Goal: Book appointment/travel/reservation

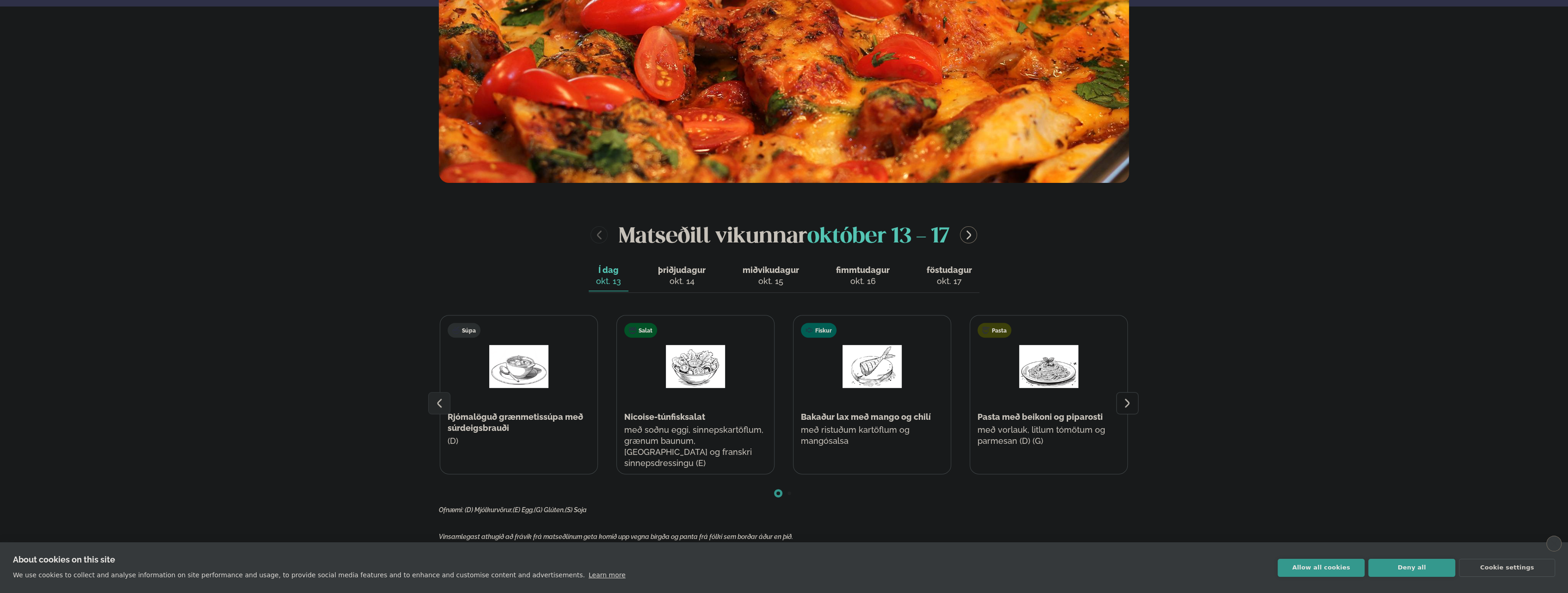
scroll to position [462, 0]
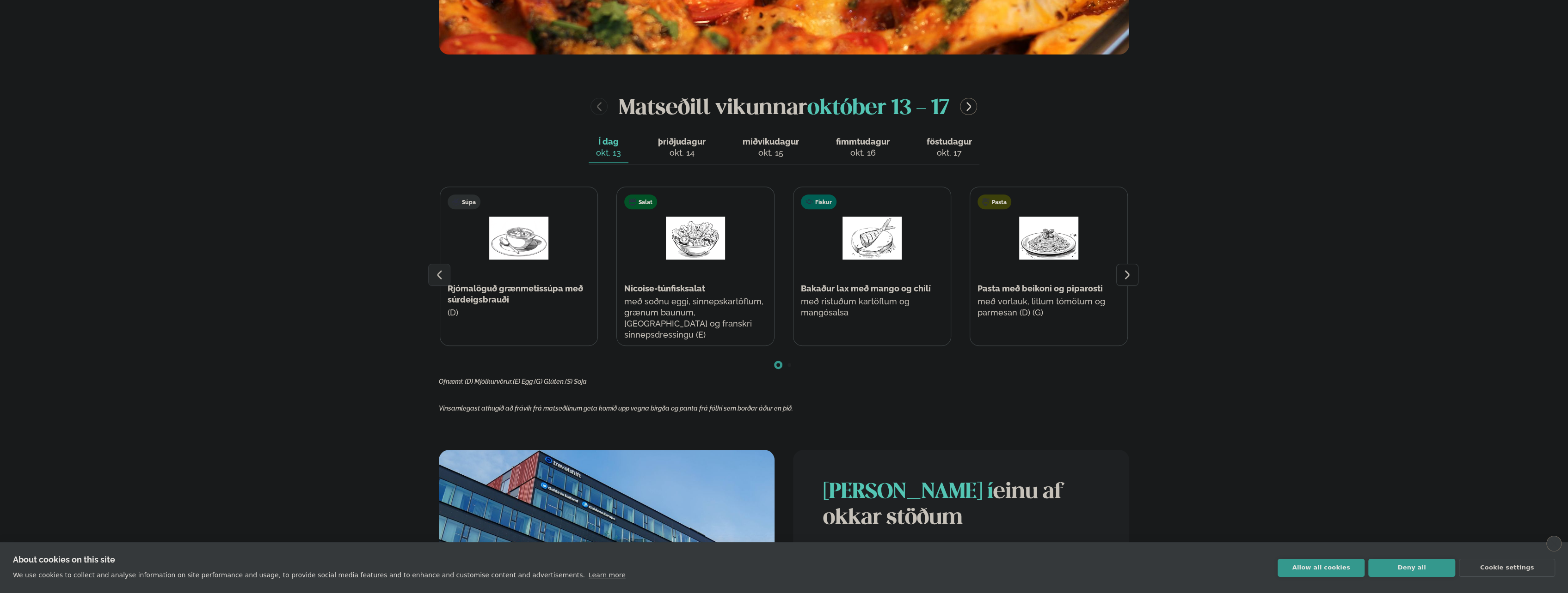
click at [1129, 272] on icon at bounding box center [1127, 275] width 11 height 11
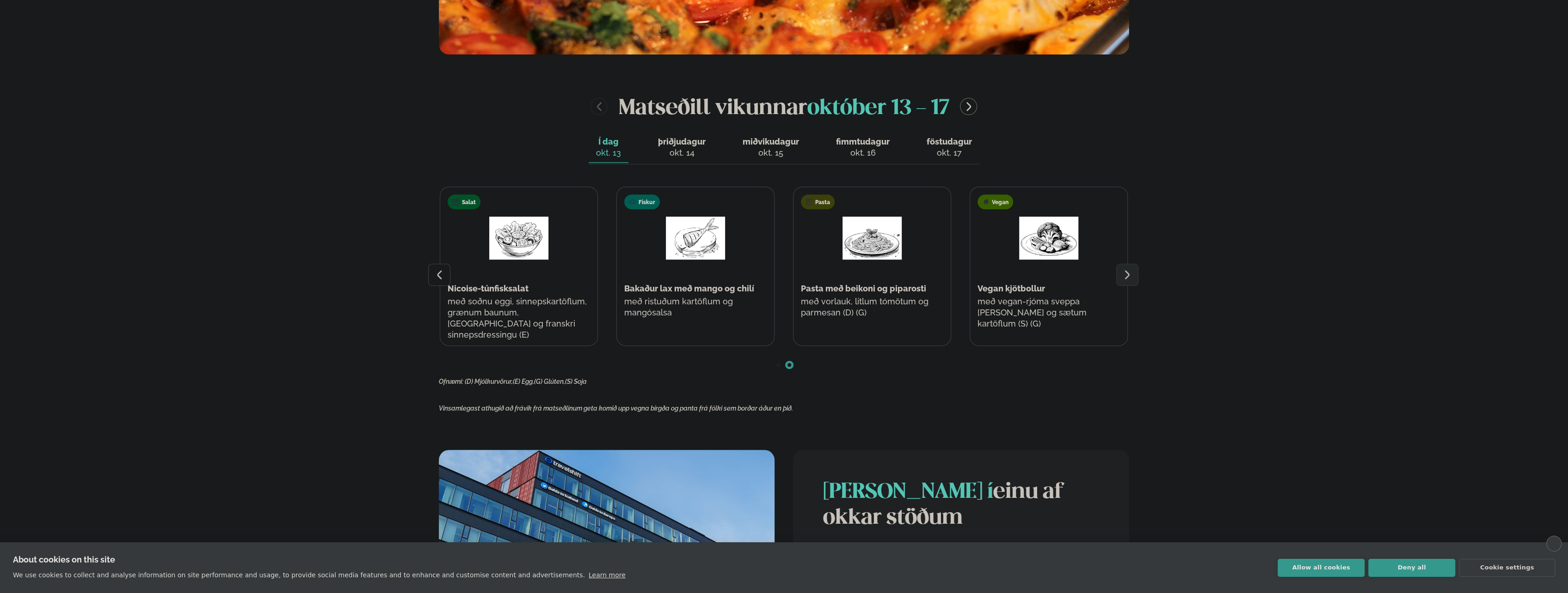
click at [690, 139] on span "þriðjudagur" at bounding box center [682, 142] width 47 height 10
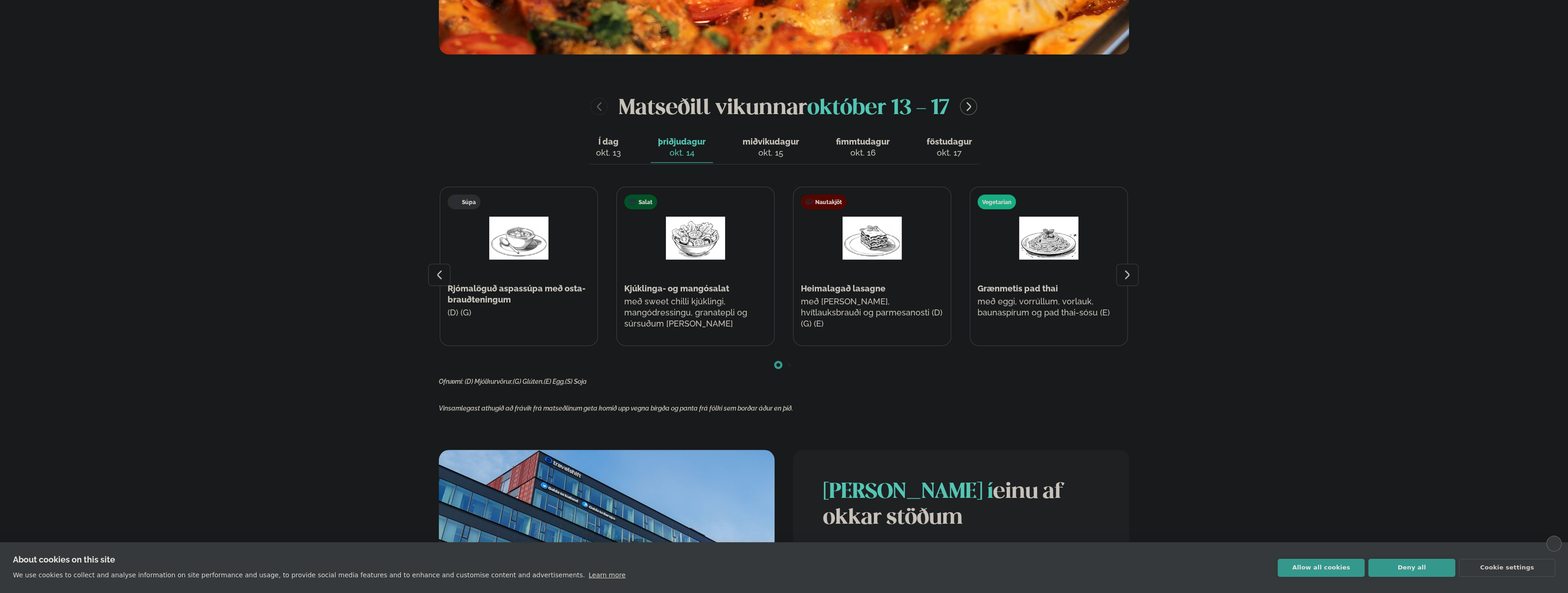
click at [1134, 272] on div at bounding box center [1127, 275] width 22 height 22
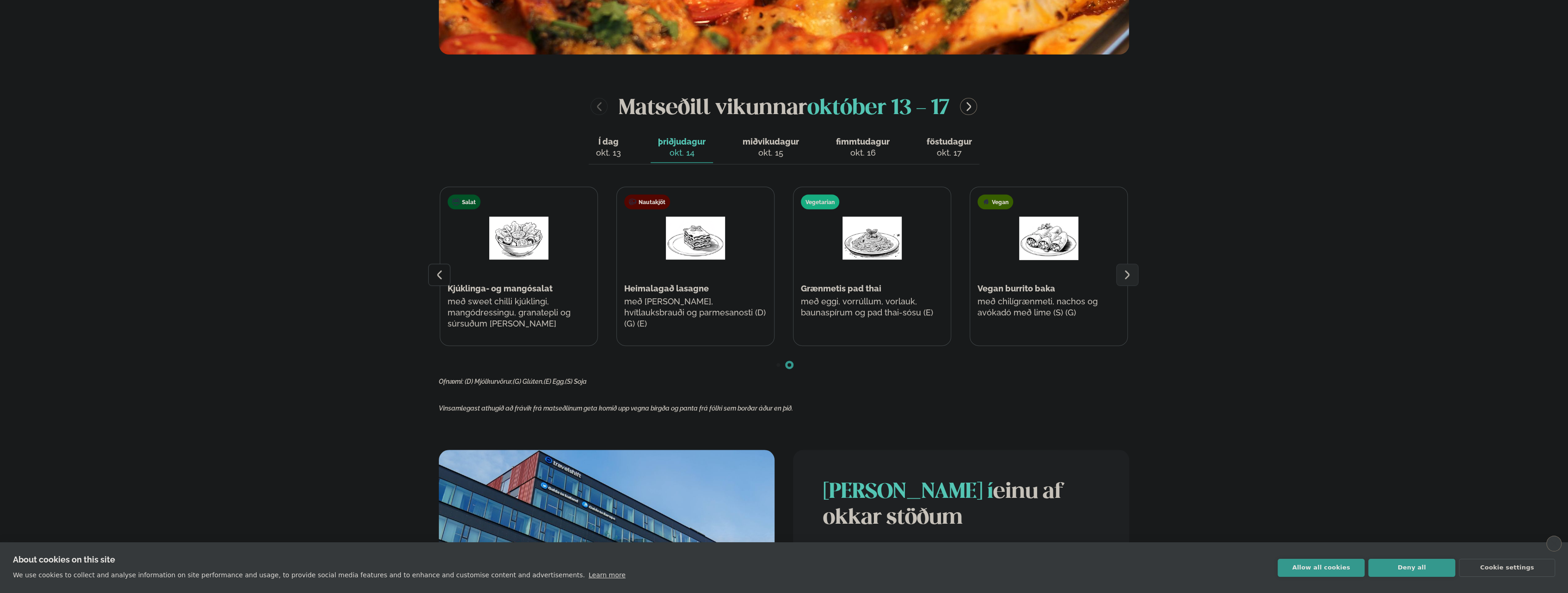
click at [767, 139] on span "miðvikudagur" at bounding box center [771, 142] width 57 height 10
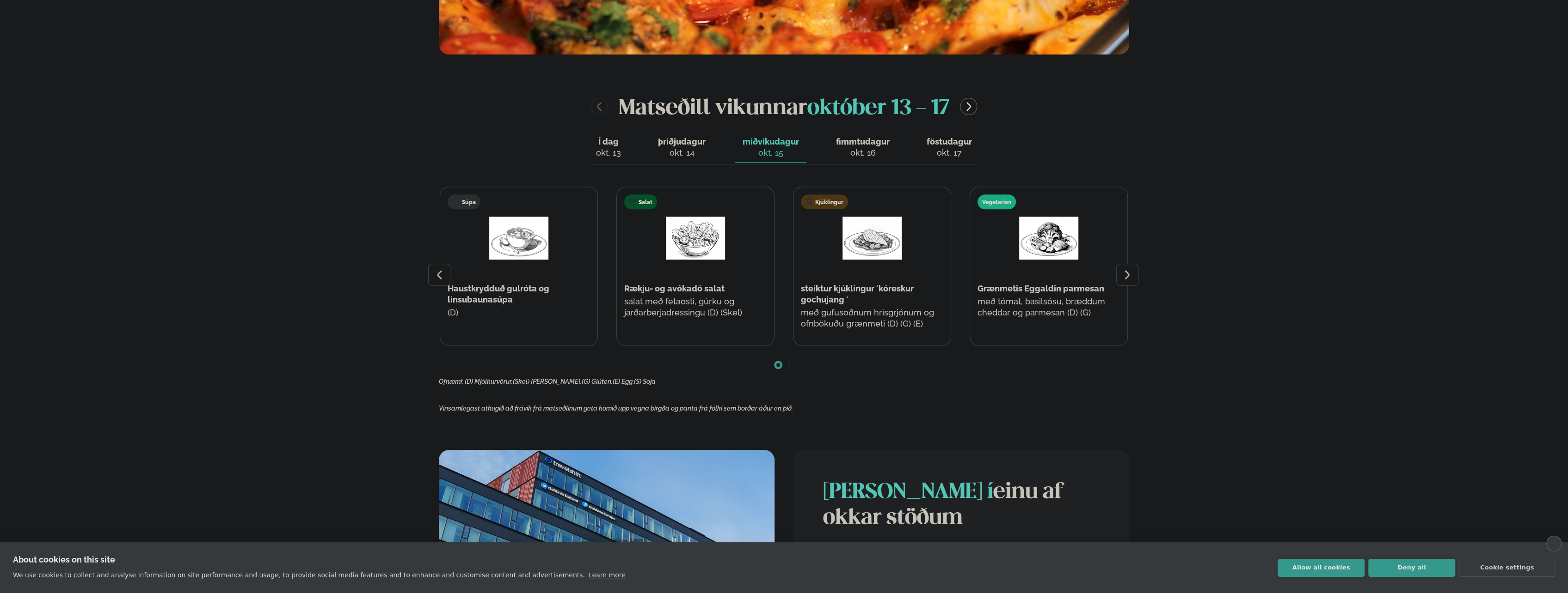
click at [1135, 278] on div at bounding box center [1127, 275] width 22 height 22
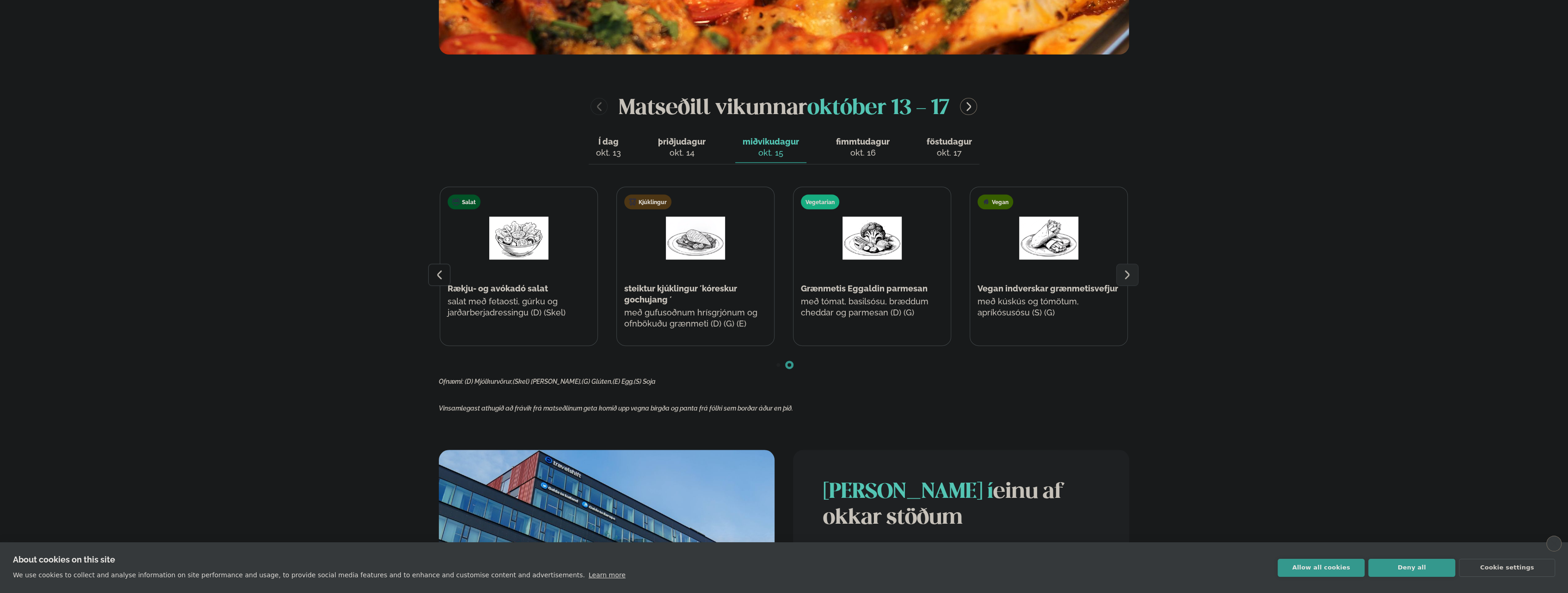
click at [852, 143] on span "fimmtudagur" at bounding box center [863, 142] width 54 height 10
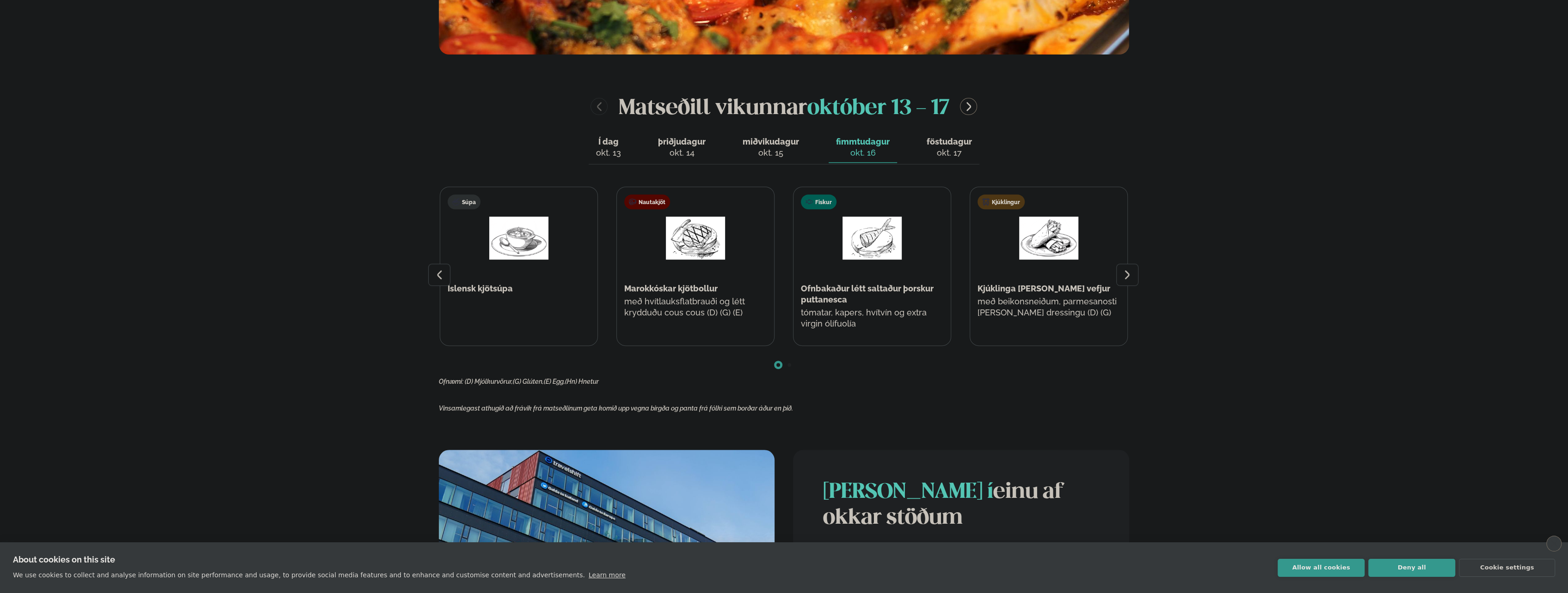
click at [1129, 271] on icon at bounding box center [1127, 275] width 11 height 11
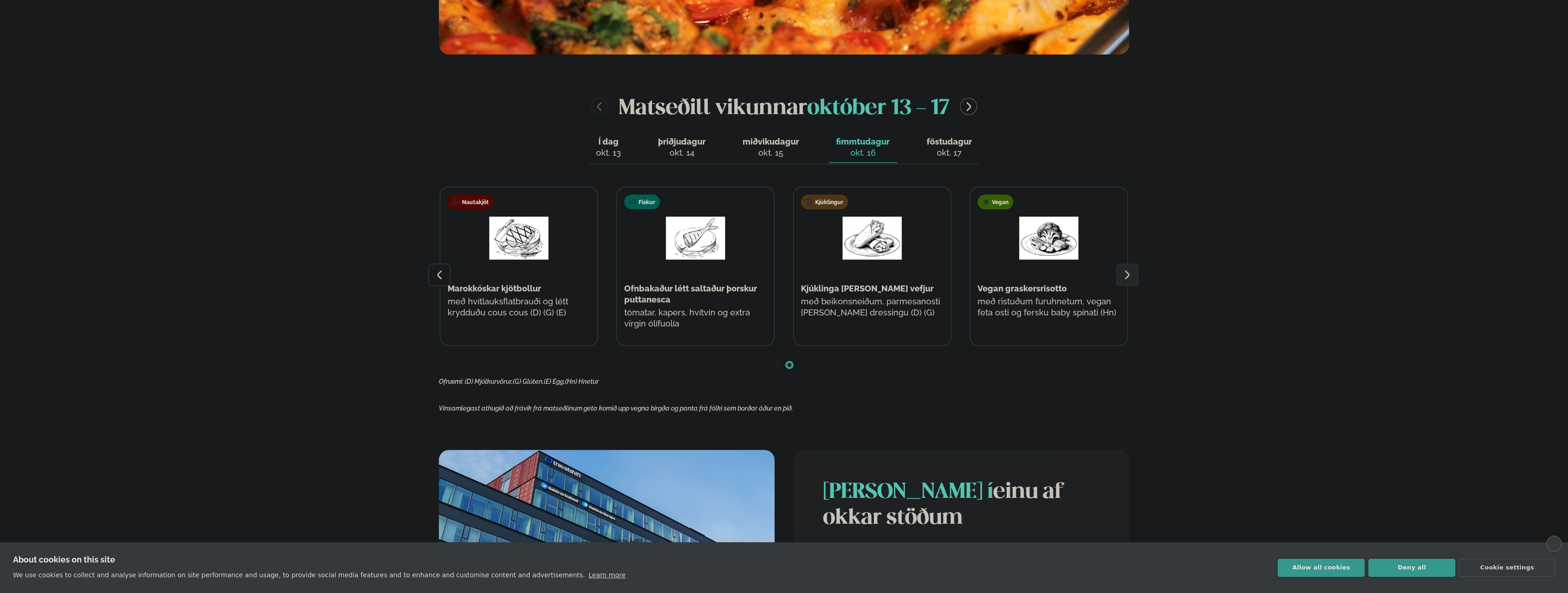
click at [951, 151] on div "okt. 17" at bounding box center [949, 153] width 45 height 11
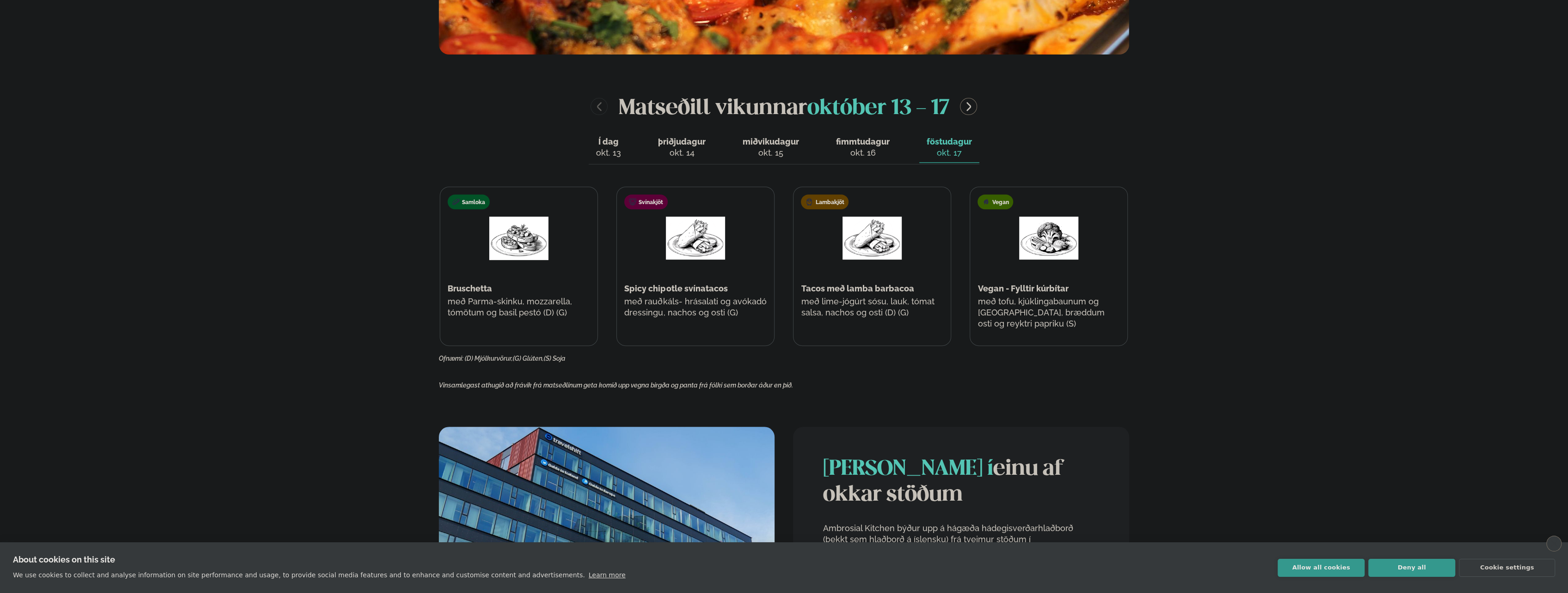
click at [867, 148] on div "okt. 16" at bounding box center [863, 153] width 54 height 11
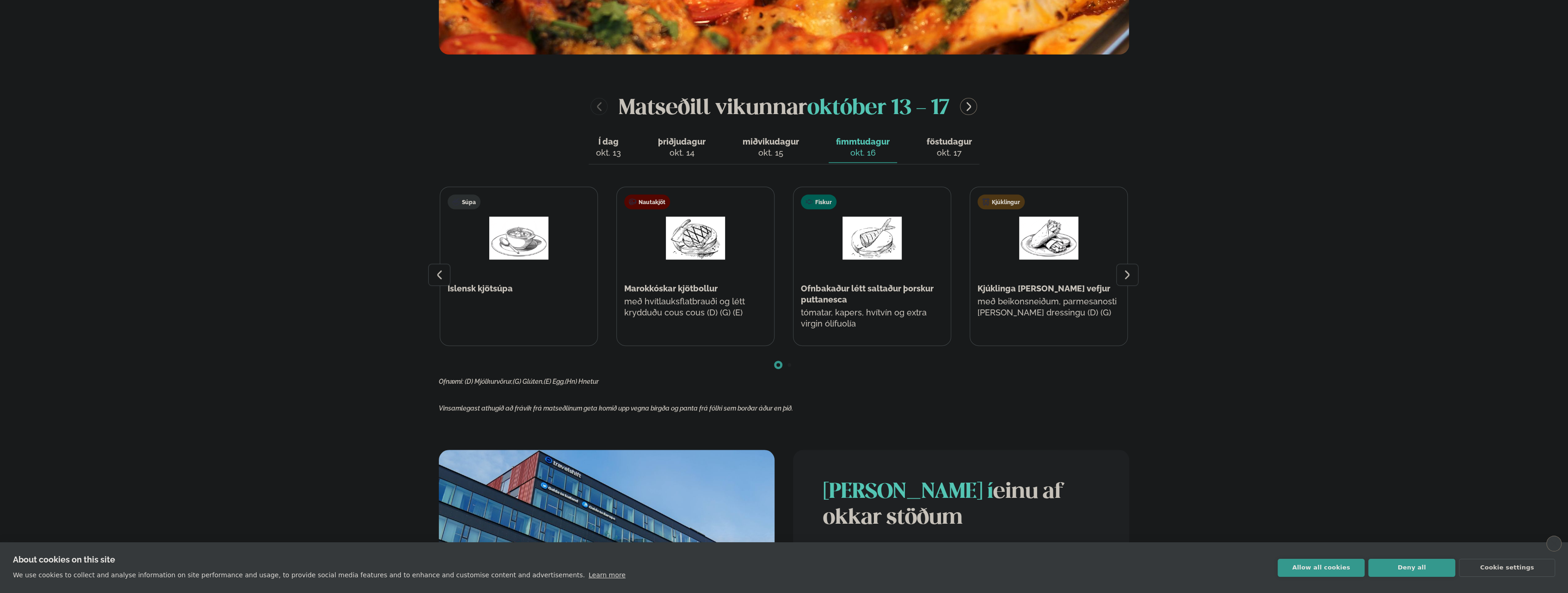
click at [1135, 276] on div at bounding box center [1127, 275] width 22 height 22
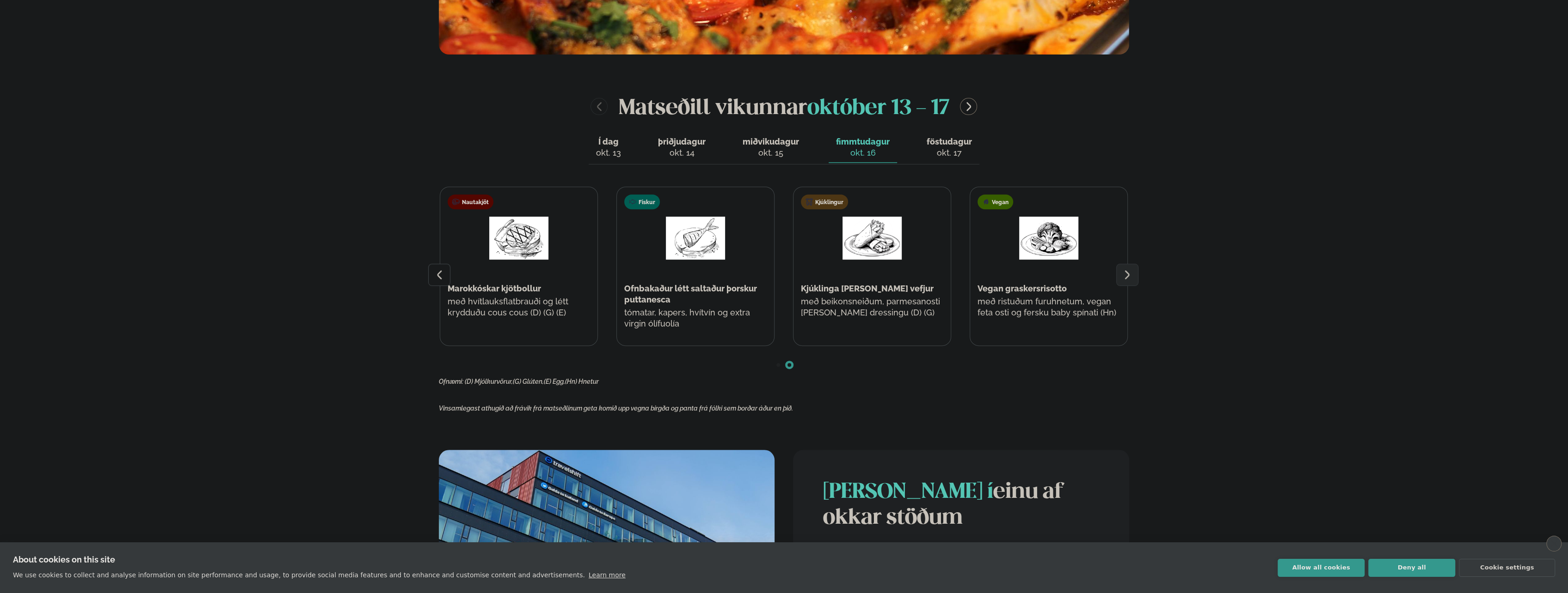
click at [947, 142] on span "föstudagur" at bounding box center [949, 142] width 45 height 10
